Goal: Find specific page/section: Find specific page/section

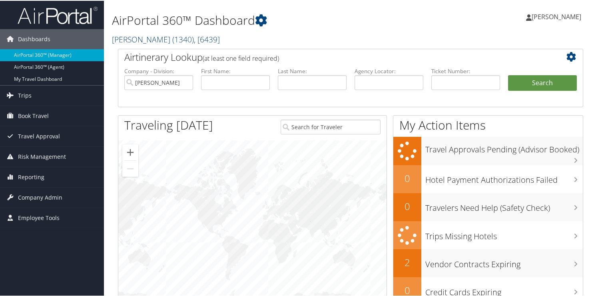
click at [172, 42] on span "( 1340 )" at bounding box center [183, 38] width 22 height 11
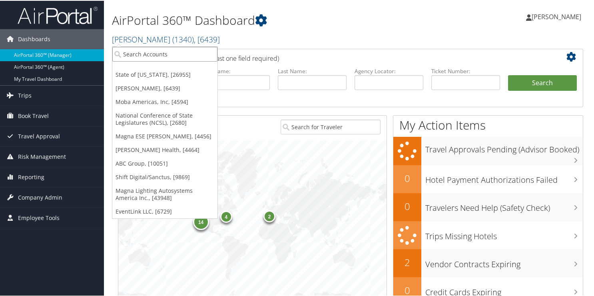
click at [133, 52] on input "search" at bounding box center [164, 53] width 105 height 15
type input "s"
type input "100 state of la"
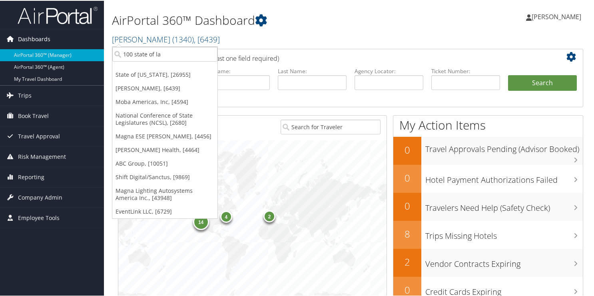
click at [42, 37] on span "Dashboards" at bounding box center [34, 38] width 32 height 20
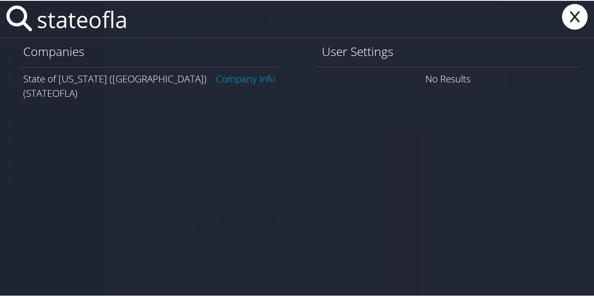
type input "stateofla"
click at [228, 80] on link "Company Info" at bounding box center [246, 77] width 60 height 13
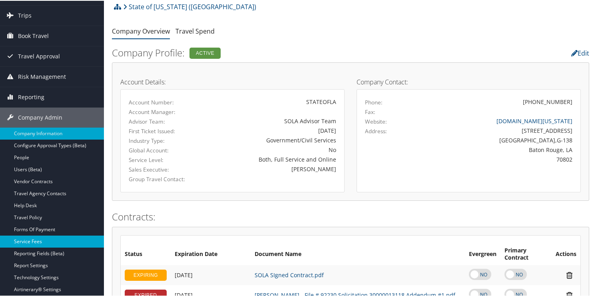
scroll to position [120, 0]
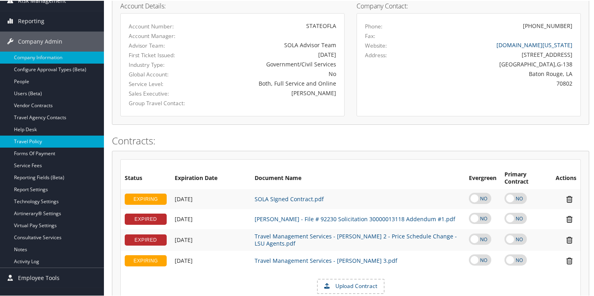
click at [44, 140] on link "Travel Policy" at bounding box center [52, 141] width 104 height 12
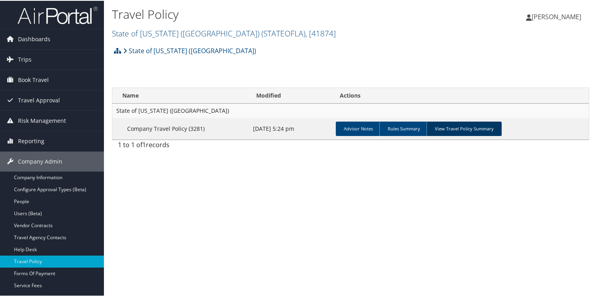
click at [456, 129] on link "View Travel Policy Summary" at bounding box center [463, 128] width 75 height 14
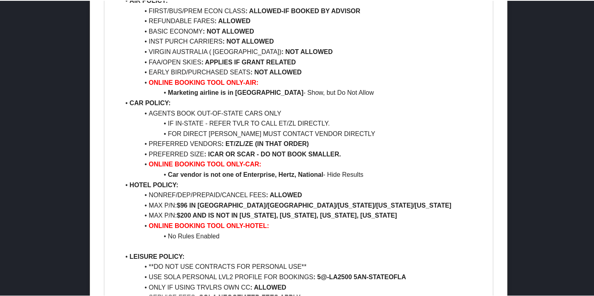
scroll to position [746, 0]
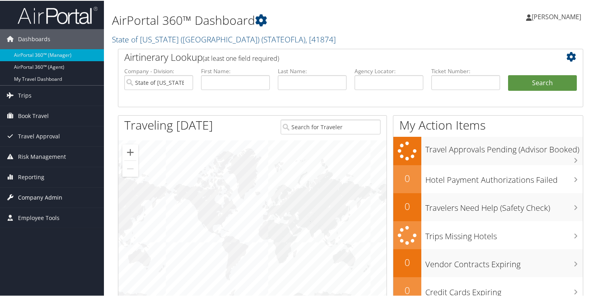
click at [33, 194] on span "Company Admin" at bounding box center [40, 197] width 44 height 20
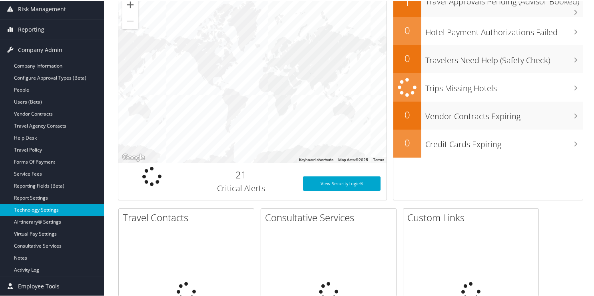
scroll to position [200, 0]
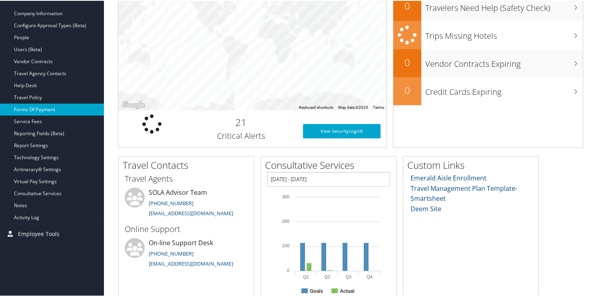
click at [29, 106] on link "Forms Of Payment" at bounding box center [52, 109] width 104 height 12
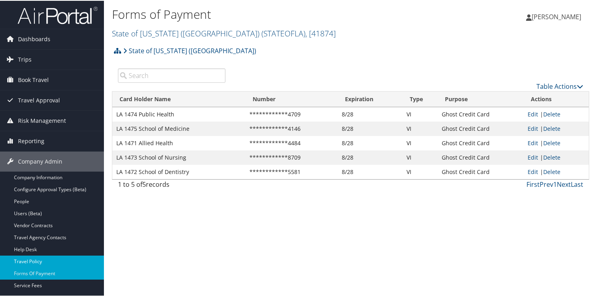
click at [26, 259] on link "Travel Policy" at bounding box center [52, 261] width 104 height 12
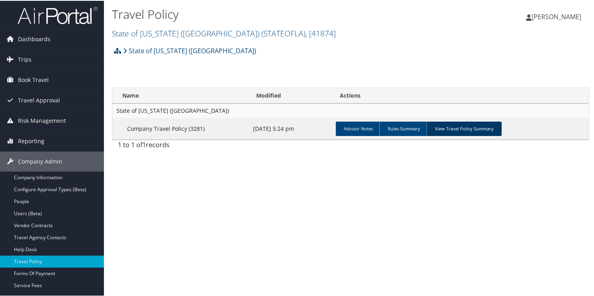
click at [440, 128] on link "View Travel Policy Summary" at bounding box center [463, 128] width 75 height 14
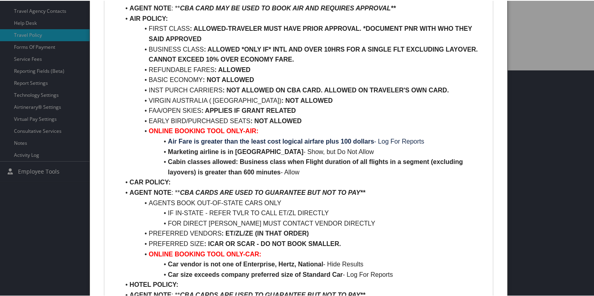
scroll to position [186, 0]
